Goal: Transaction & Acquisition: Download file/media

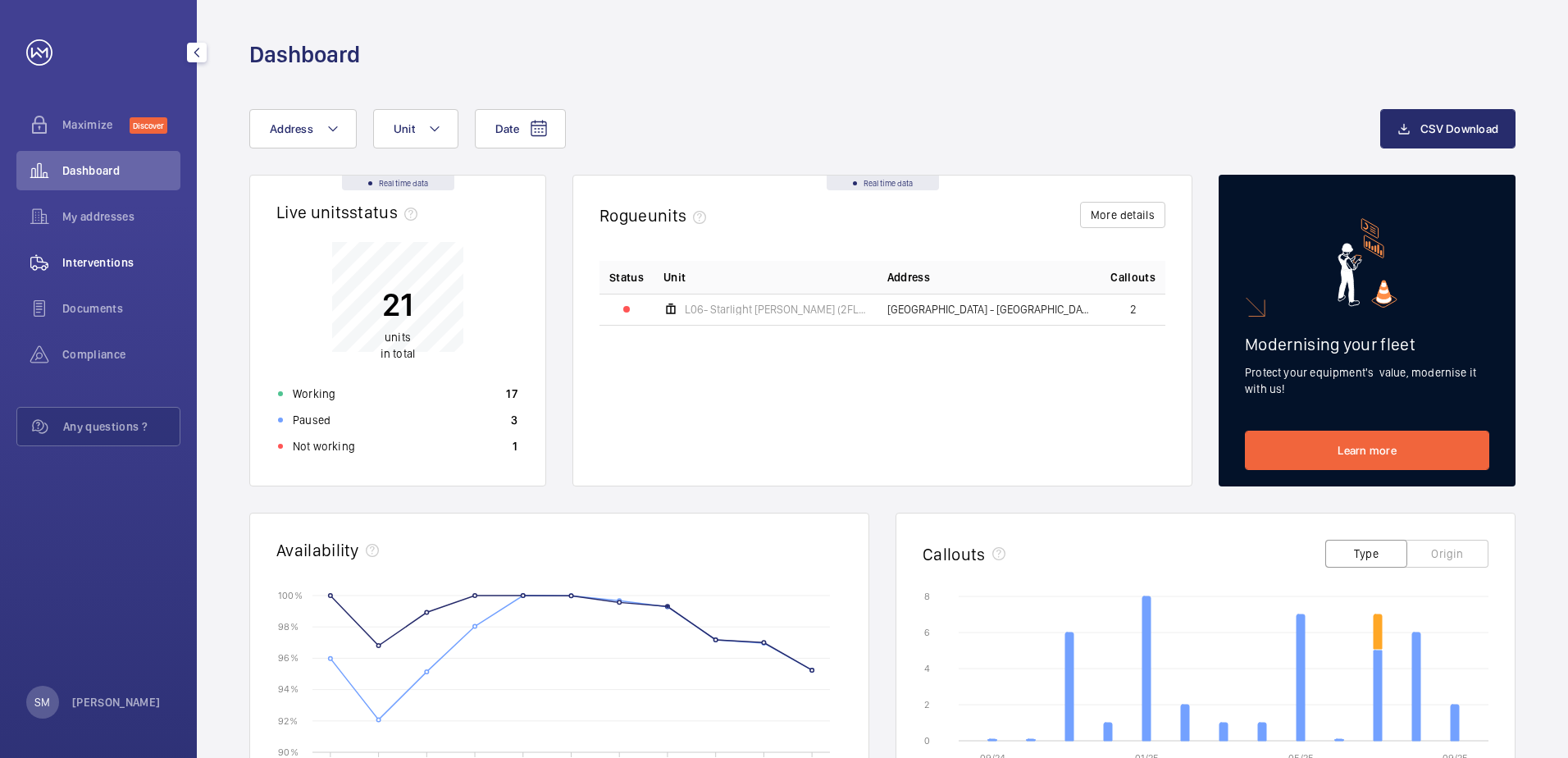
click at [115, 259] on span "Interventions" at bounding box center [121, 262] width 118 height 16
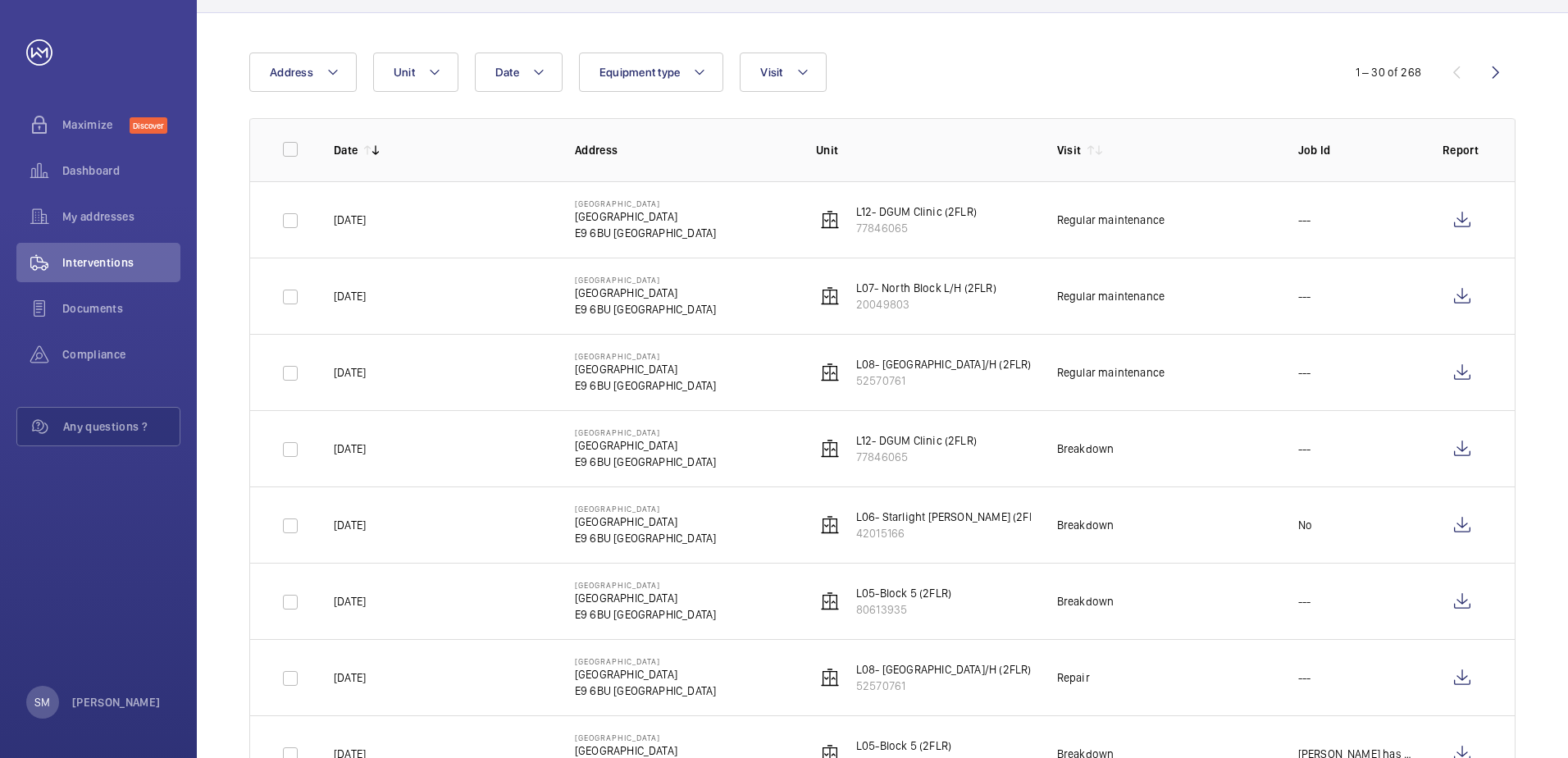
scroll to position [164, 0]
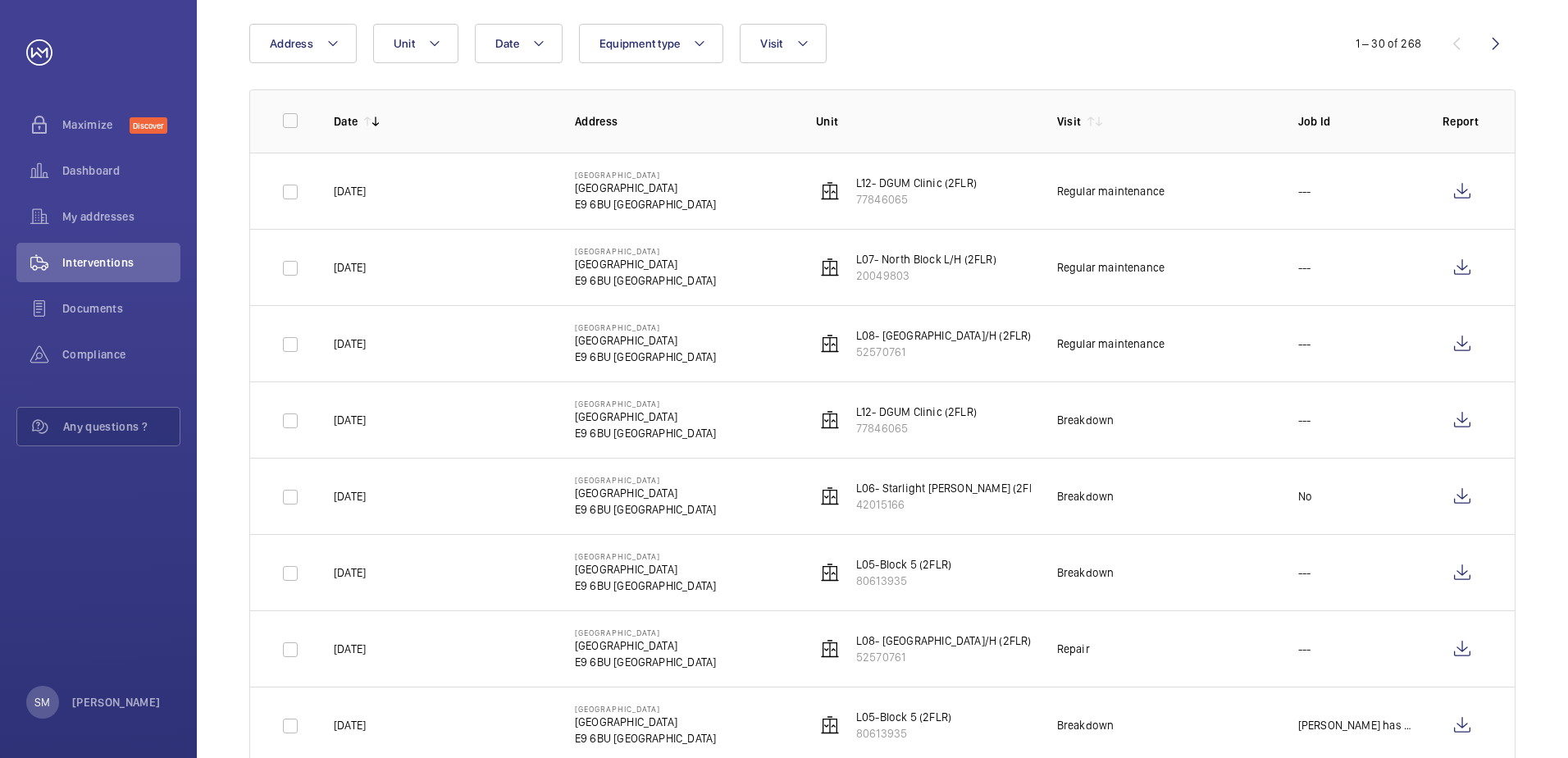
click at [933, 487] on p "L06- Starlight [PERSON_NAME] (2FLR)" at bounding box center [951, 488] width 189 height 16
click at [934, 487] on p "L06- Starlight [PERSON_NAME] (2FLR)" at bounding box center [951, 488] width 189 height 16
click at [1455, 492] on wm-front-icon-button at bounding box center [1462, 496] width 39 height 39
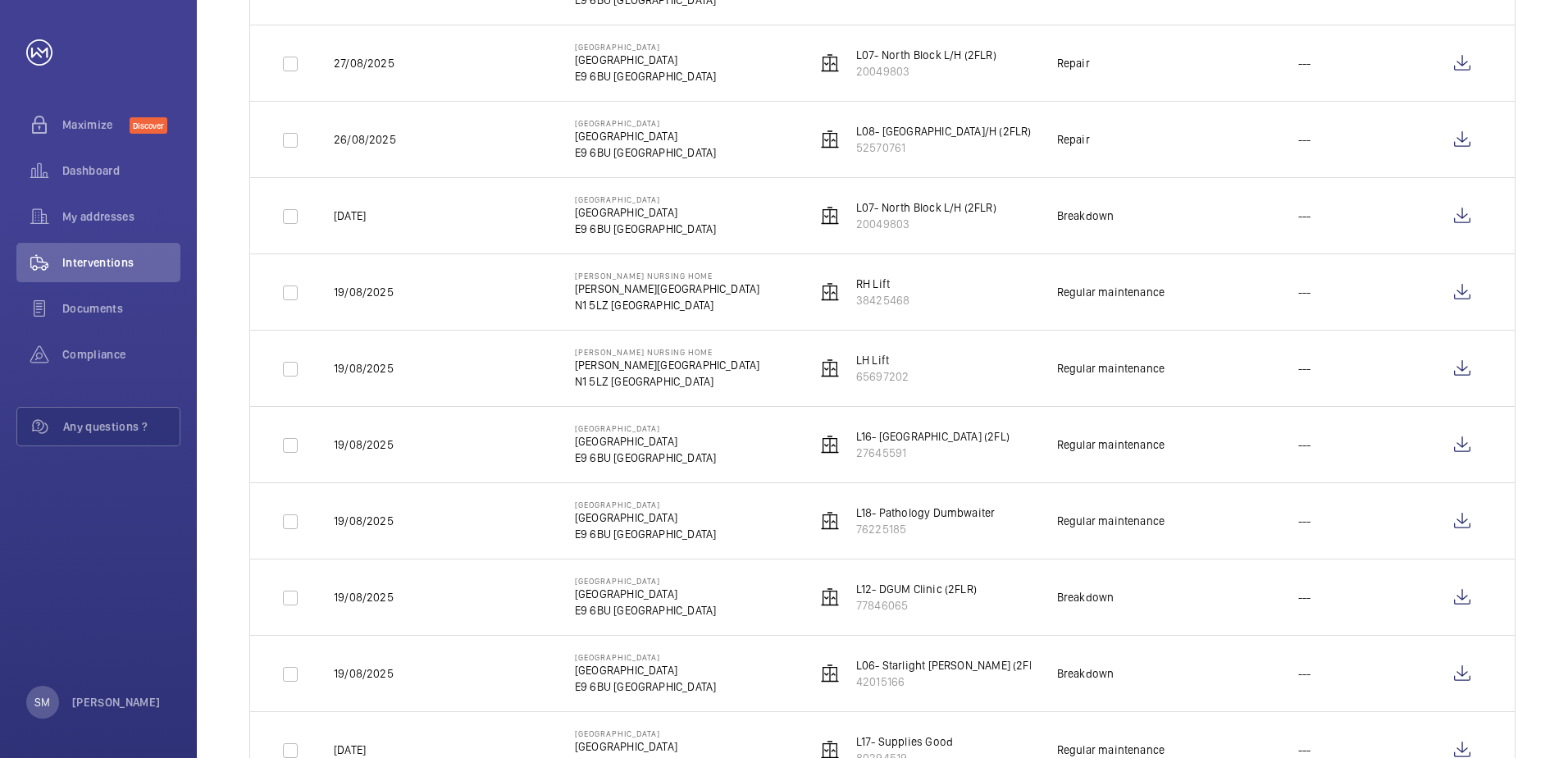
scroll to position [984, 0]
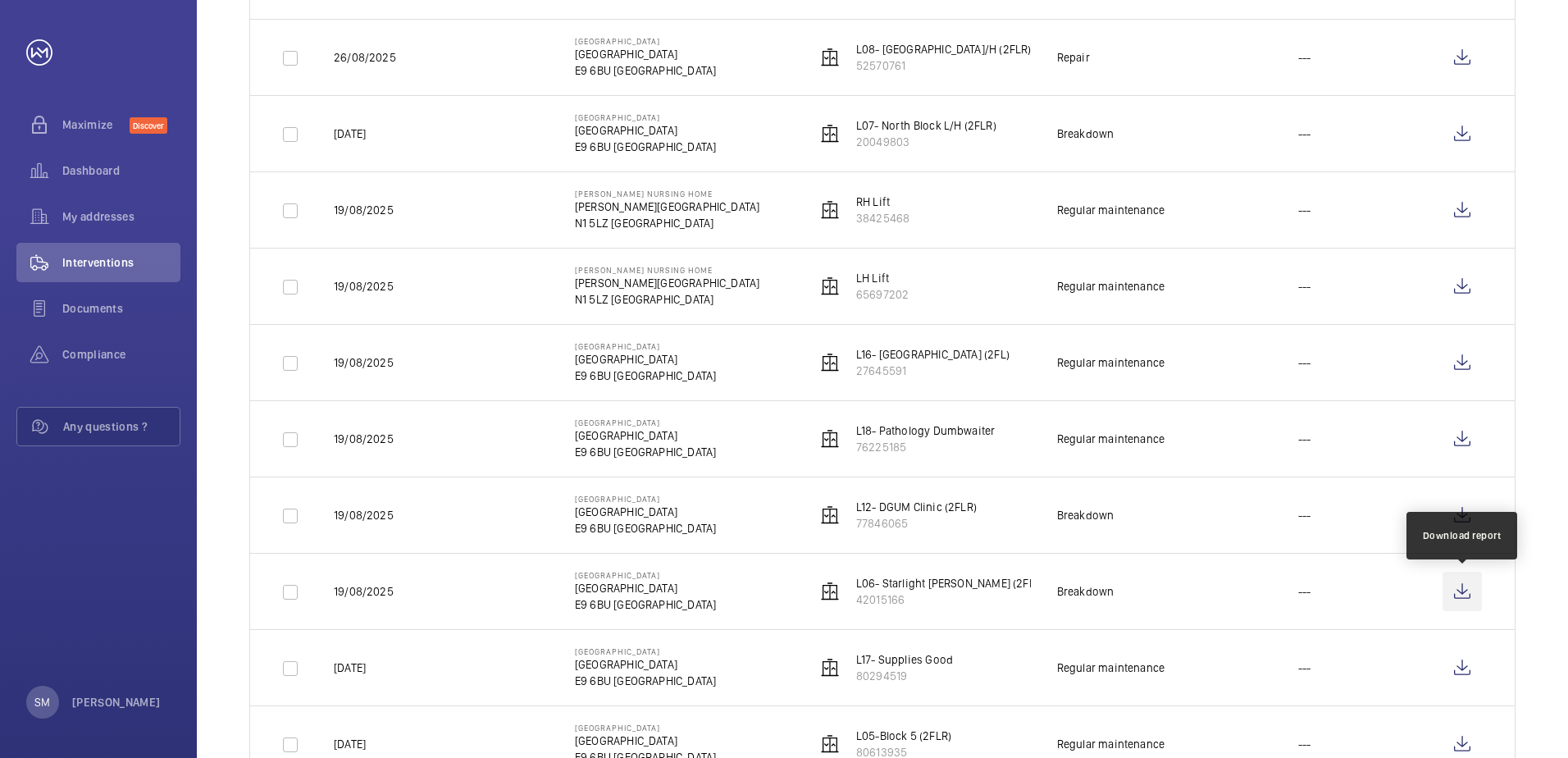
click at [1459, 593] on wm-front-icon-button at bounding box center [1462, 591] width 39 height 39
